Goal: Task Accomplishment & Management: Manage account settings

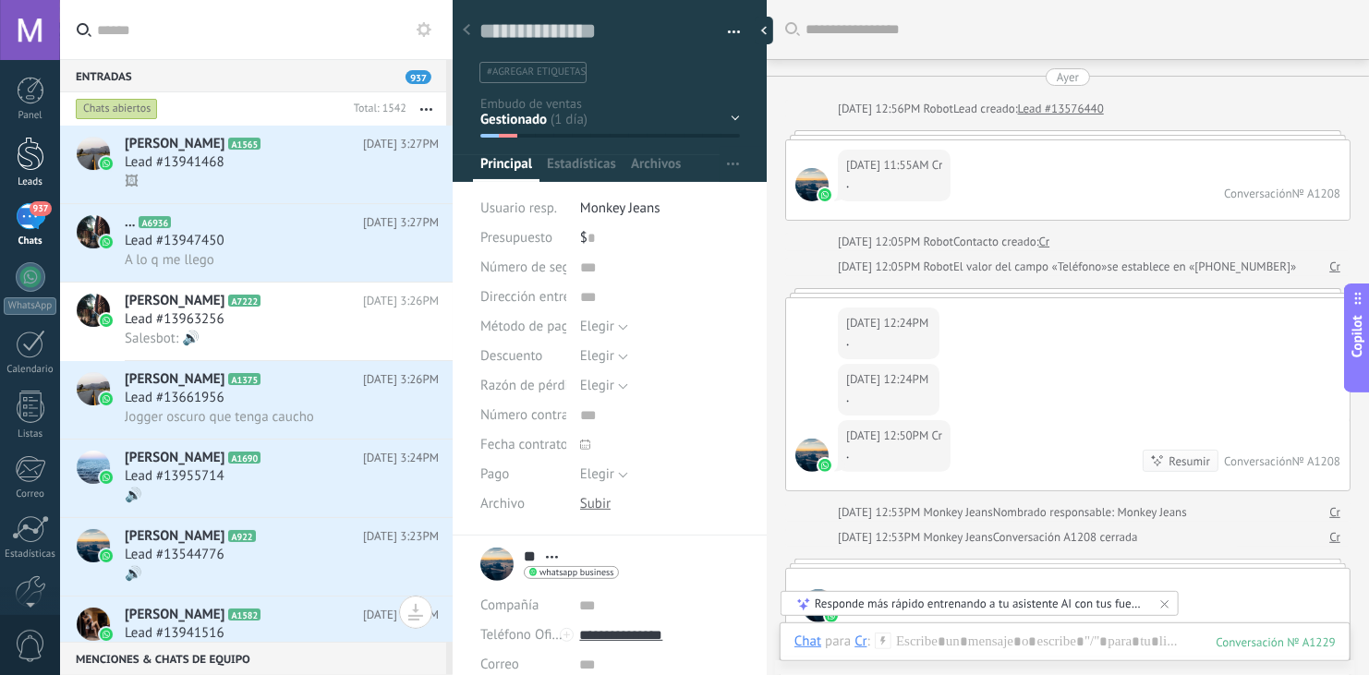
scroll to position [27, 0]
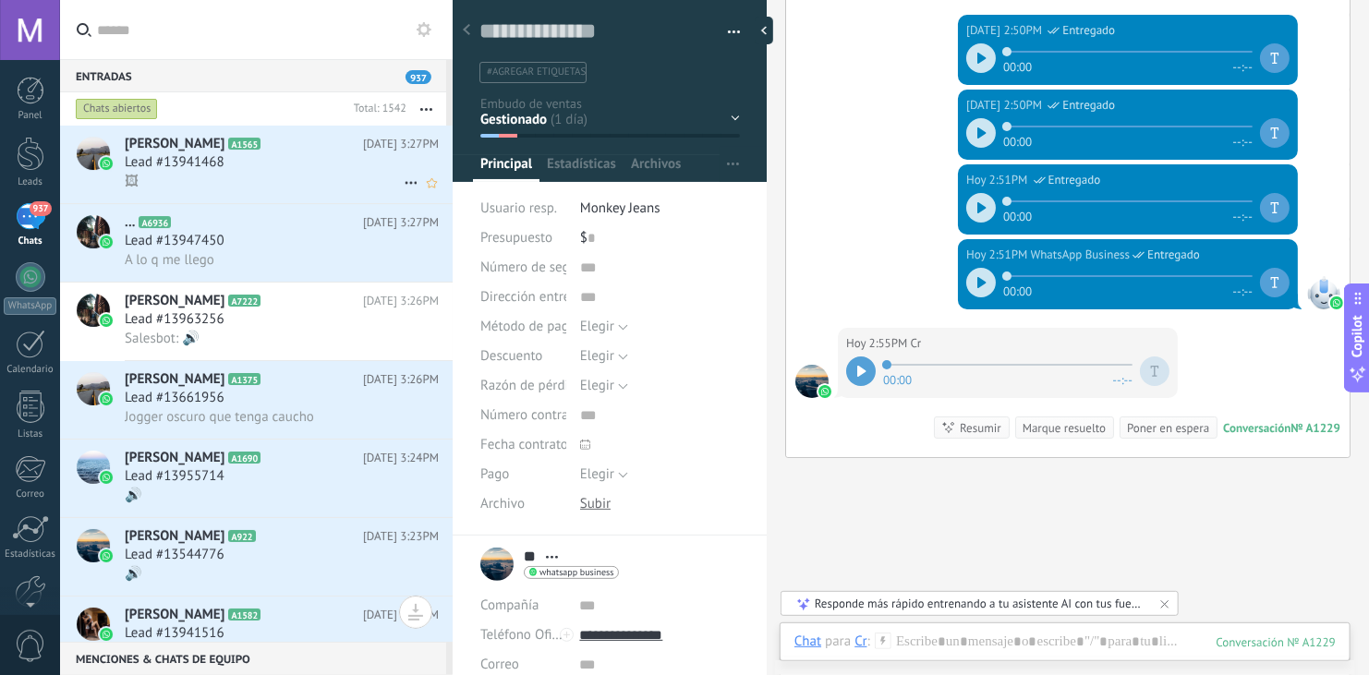
click at [267, 167] on div "Lead #13941468" at bounding box center [282, 162] width 314 height 18
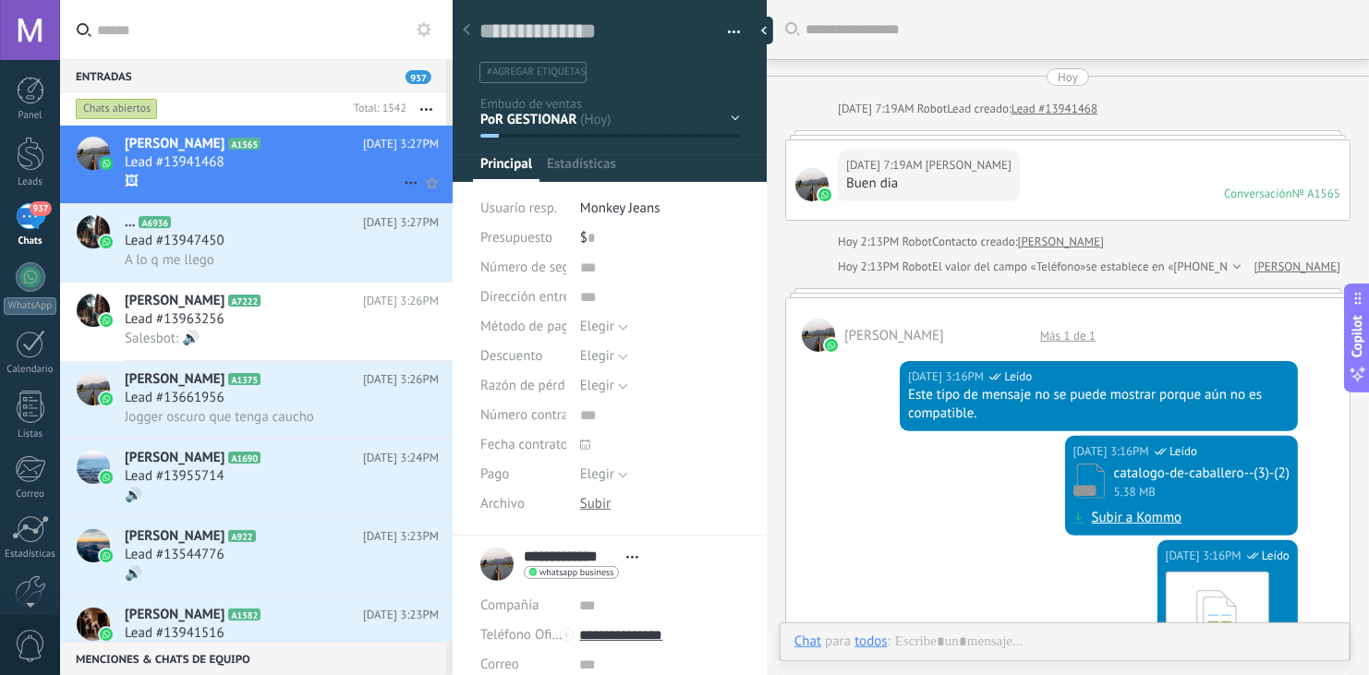
scroll to position [1578, 0]
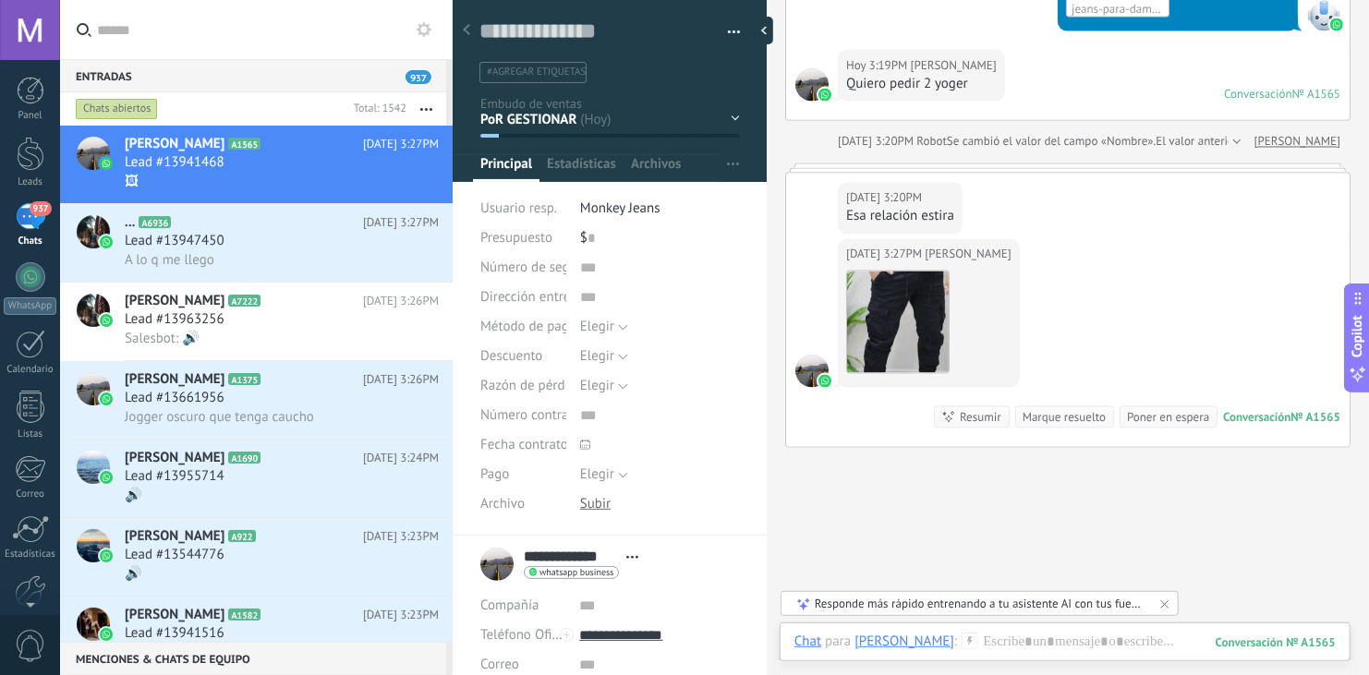
click at [1256, 325] on div "[DATE] 3:27PM [PERSON_NAME] Descargar Conversación № A1565 Conversación № A1565…" at bounding box center [1068, 343] width 564 height 208
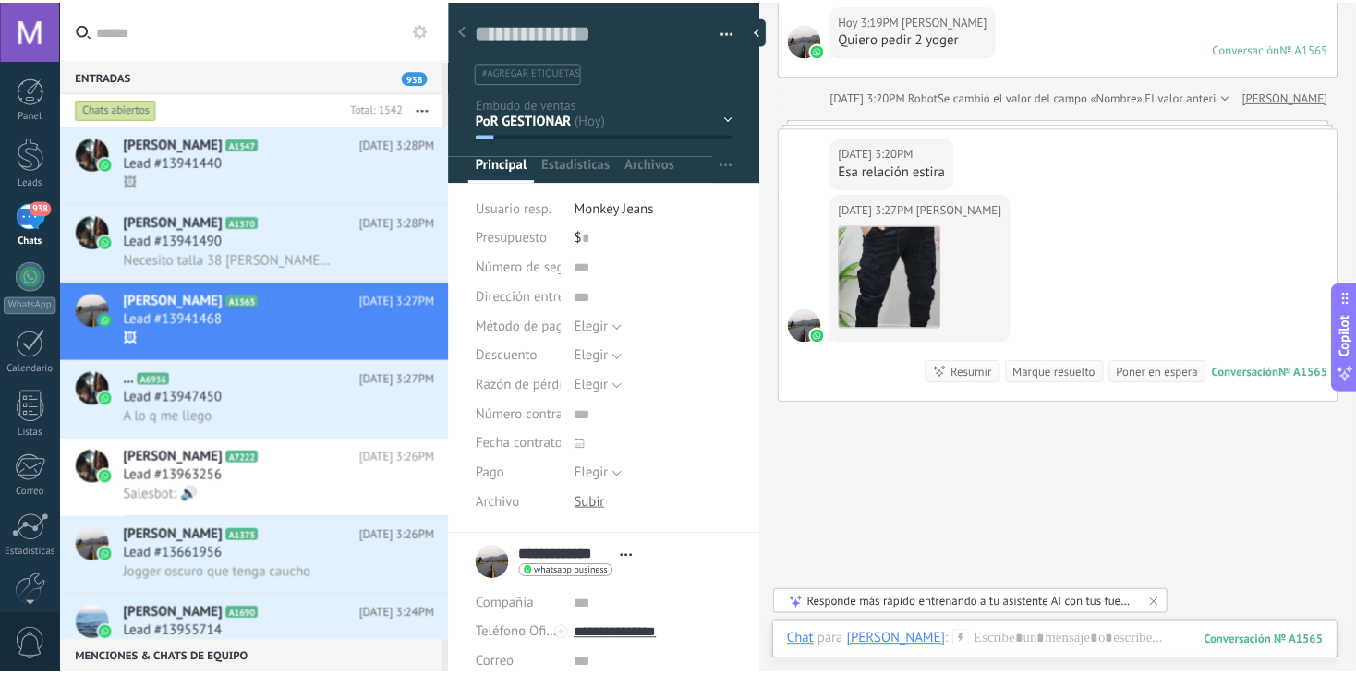
scroll to position [1626, 0]
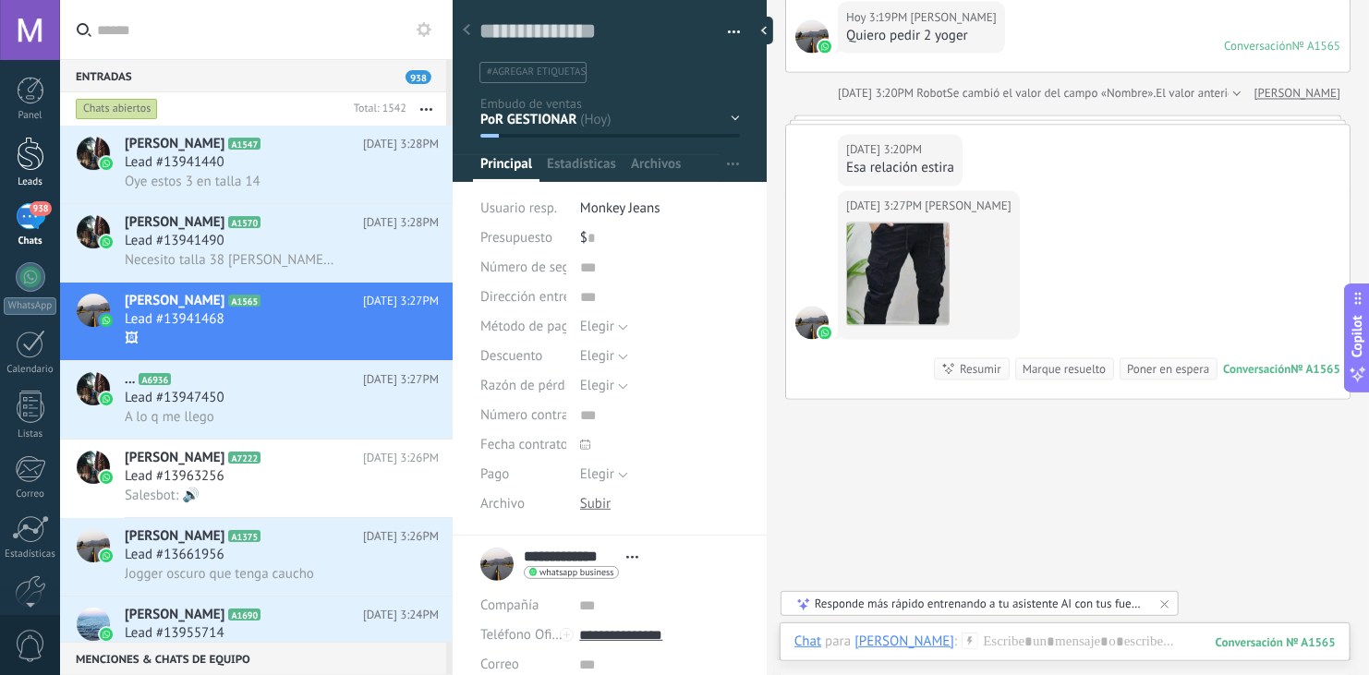
click at [24, 154] on div at bounding box center [31, 154] width 28 height 34
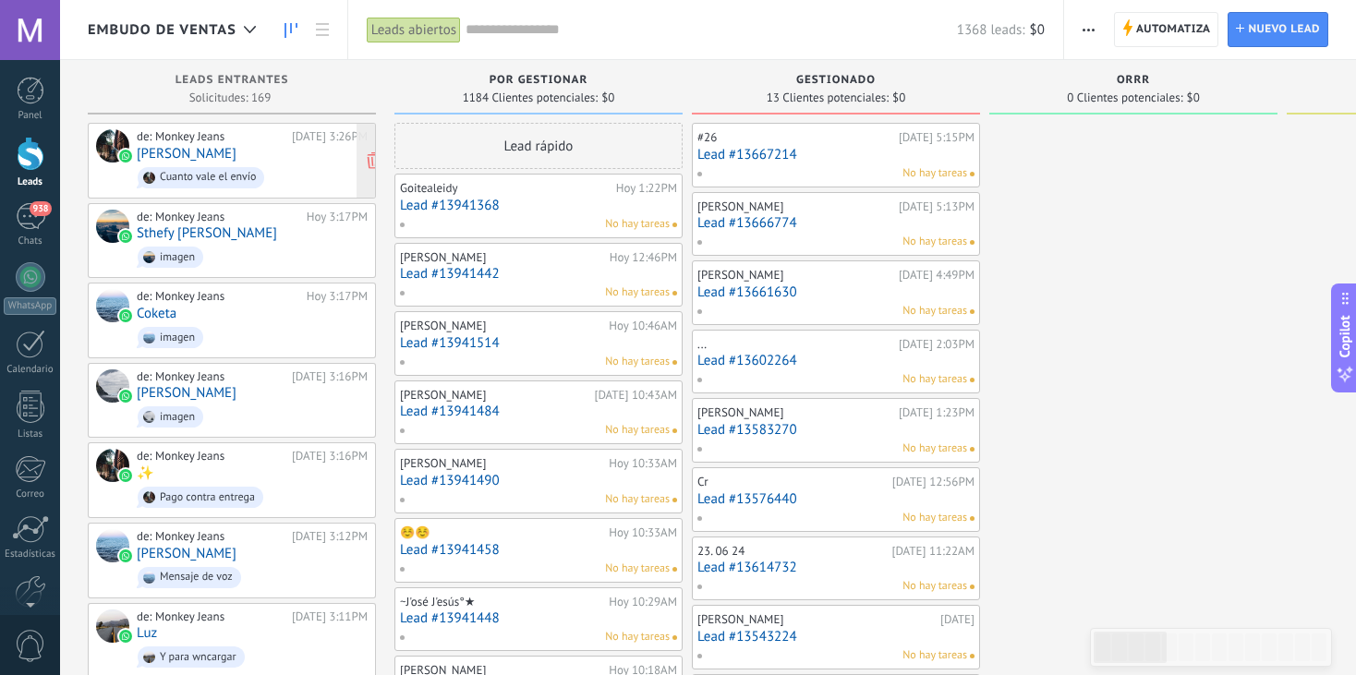
click at [221, 146] on div "de: Monkey Jeans [DATE] 3:26PM [PERSON_NAME] Cuanto vale el envío" at bounding box center [252, 160] width 231 height 63
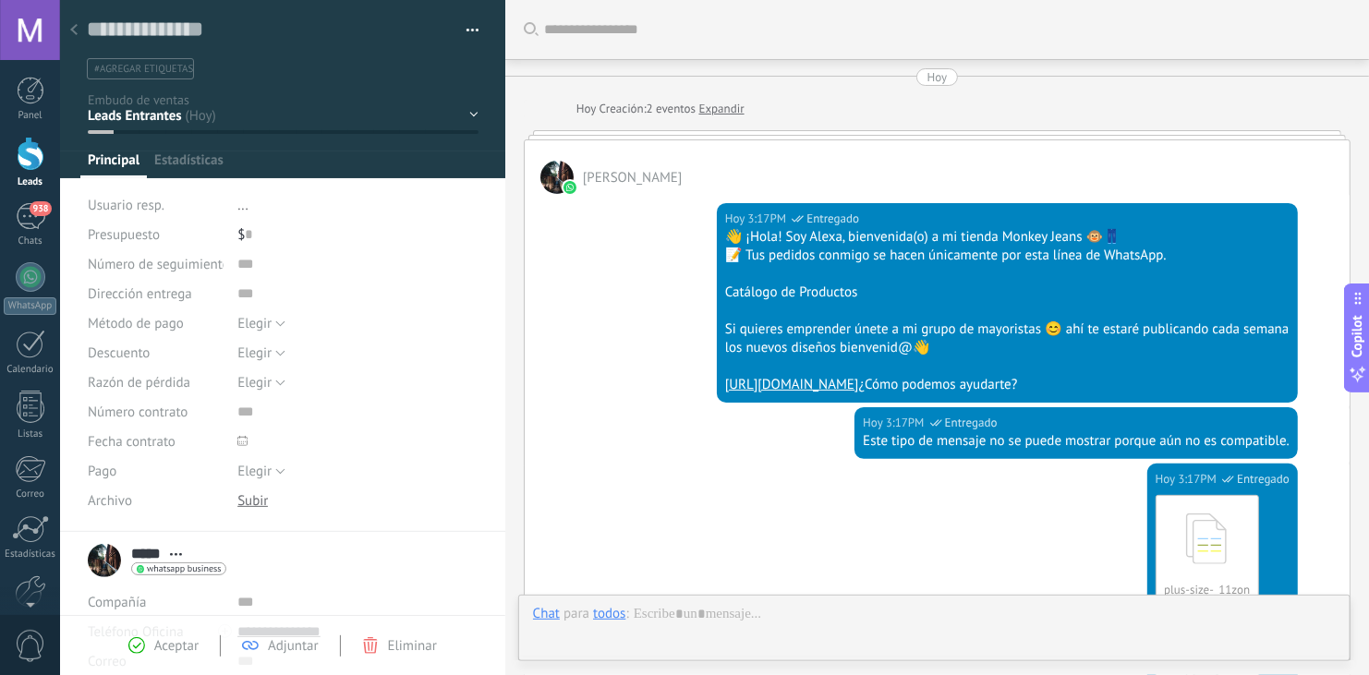
scroll to position [27, 0]
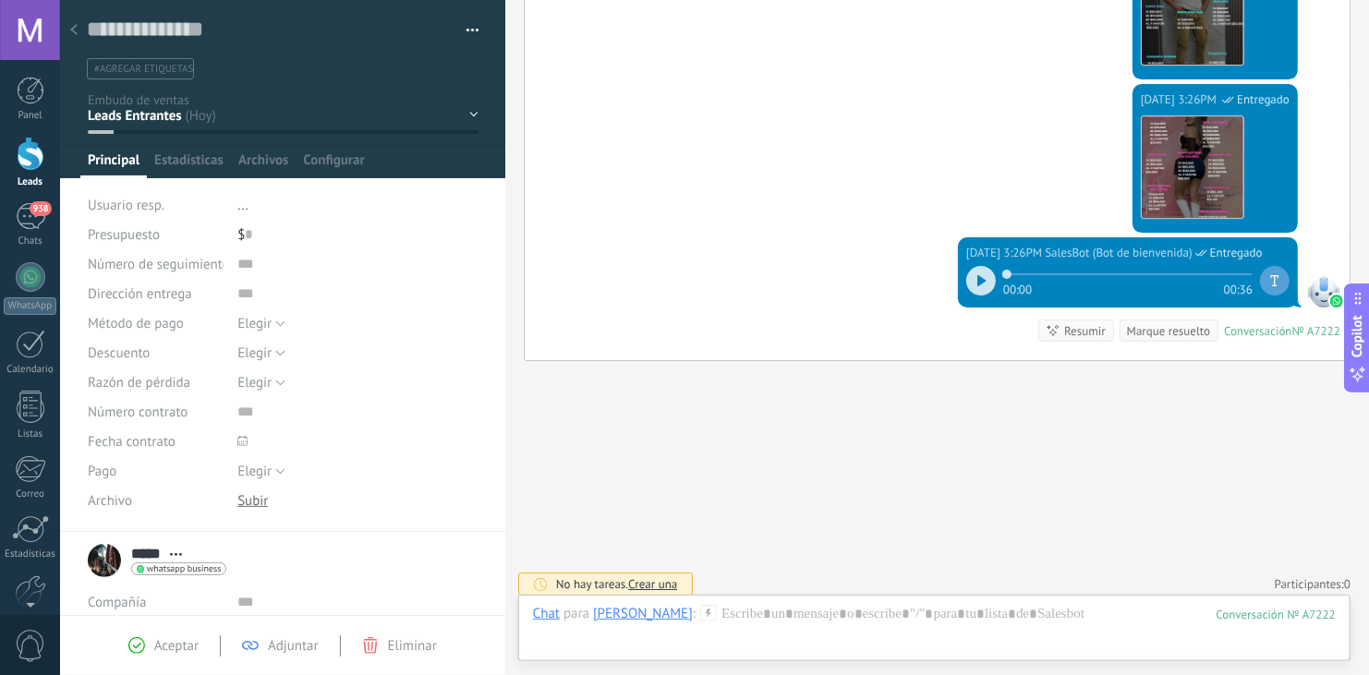
click at [75, 32] on icon at bounding box center [73, 29] width 7 height 11
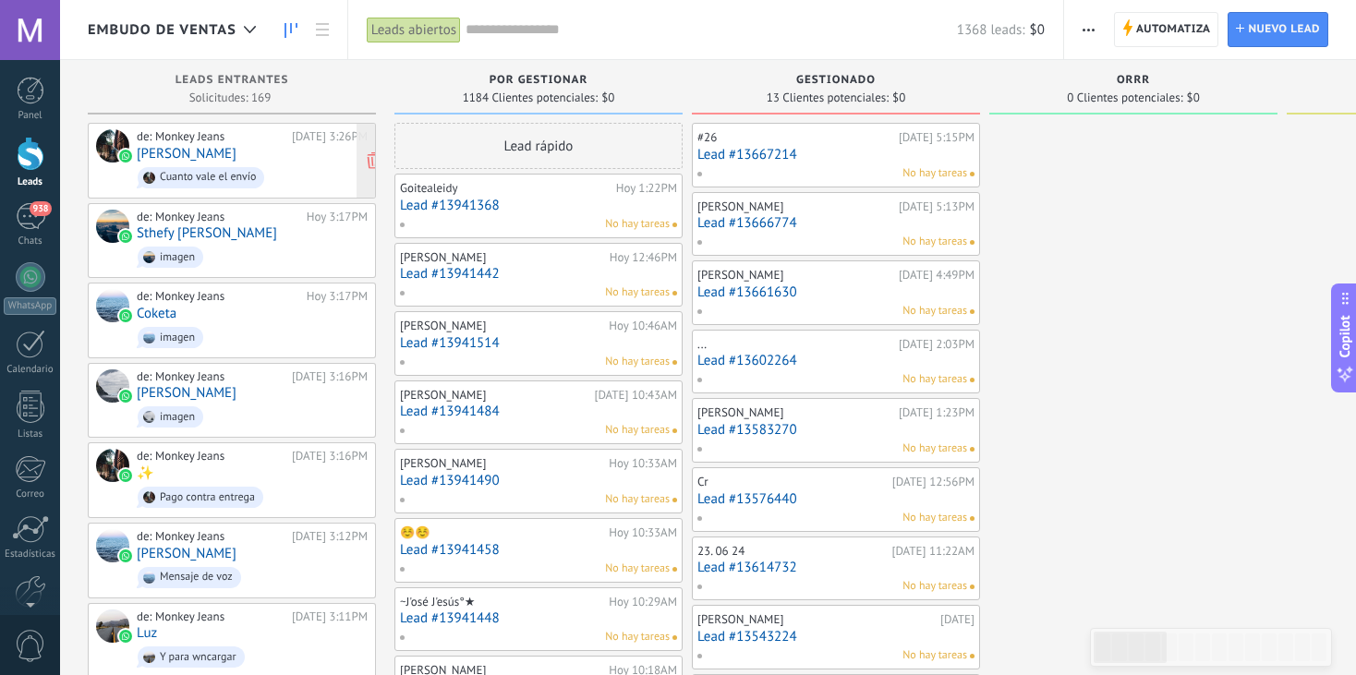
click at [261, 160] on div "de: Monkey Jeans [DATE] 3:26PM [PERSON_NAME] Cuanto vale el envío" at bounding box center [252, 160] width 231 height 63
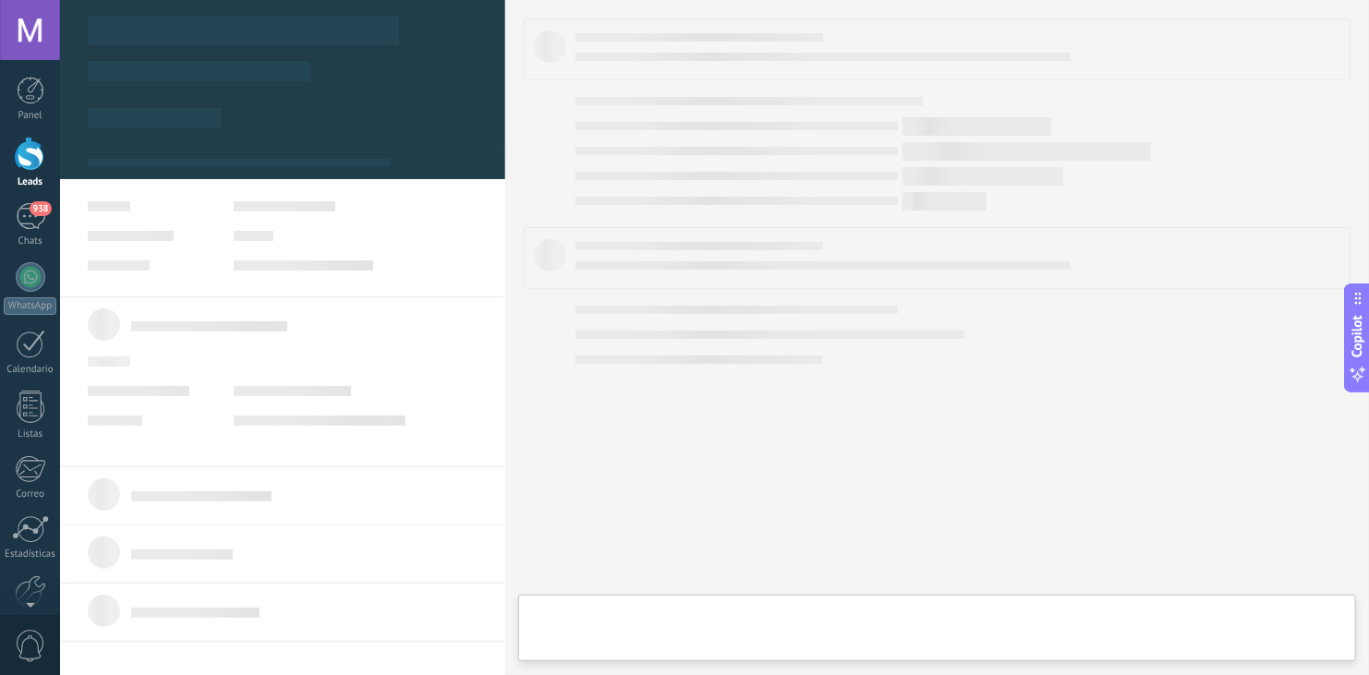
type textarea "**********"
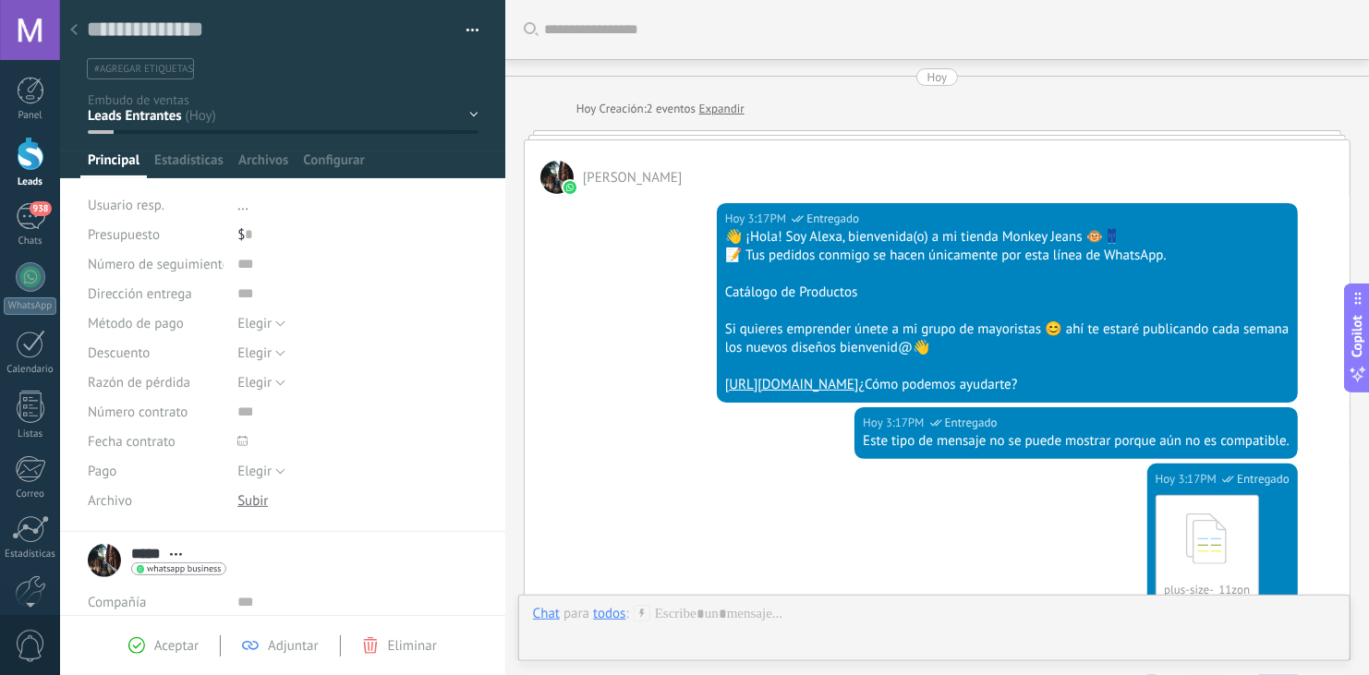
scroll to position [2970, 0]
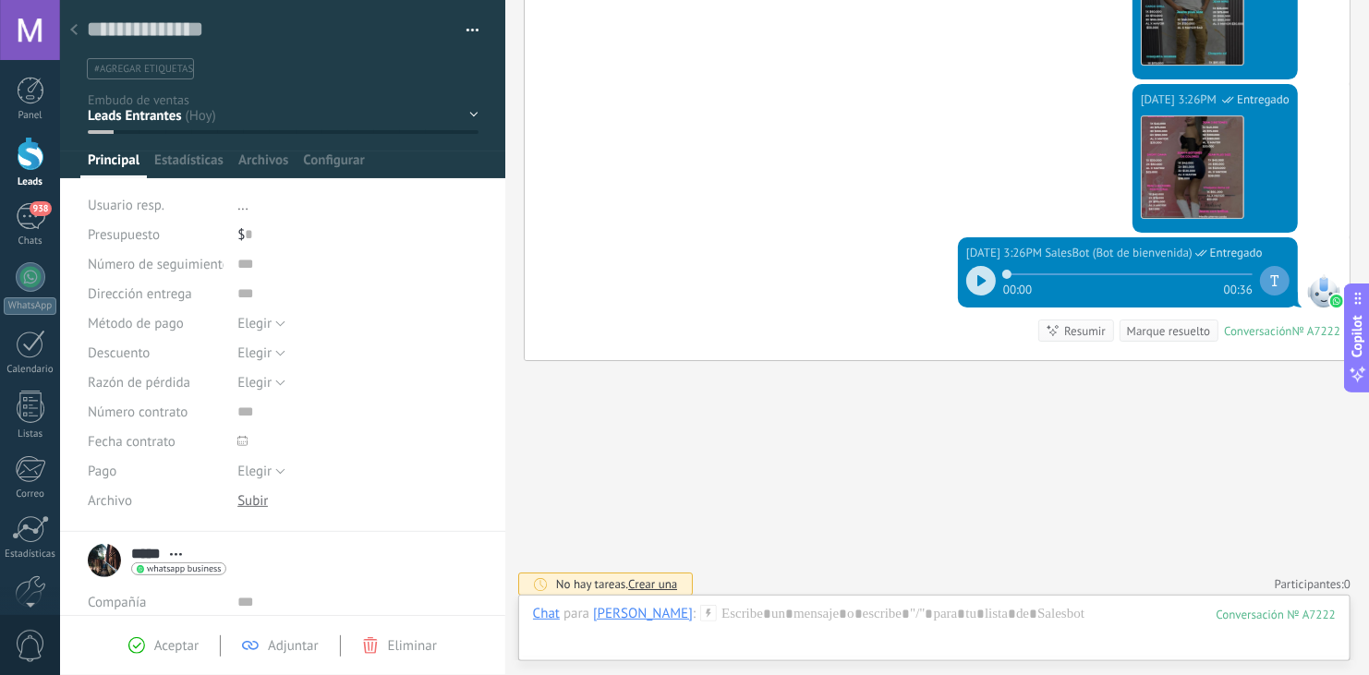
click at [824, 237] on div "[DATE] 3:26PM SalesBot (Bot de bienvenida) Entregado 00:00 00:36 Conversación №…" at bounding box center [937, 298] width 825 height 123
click at [80, 30] on div at bounding box center [74, 31] width 26 height 36
